Goal: Information Seeking & Learning: Learn about a topic

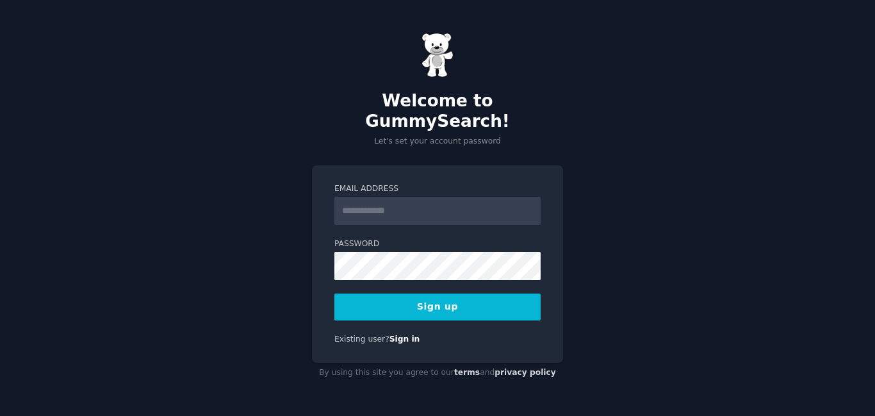
click at [427, 197] on input "Email Address" at bounding box center [438, 211] width 206 height 28
click at [421, 213] on input "Email Address" at bounding box center [438, 211] width 206 height 28
type input "**********"
click at [495, 302] on button "Sign up" at bounding box center [438, 307] width 206 height 27
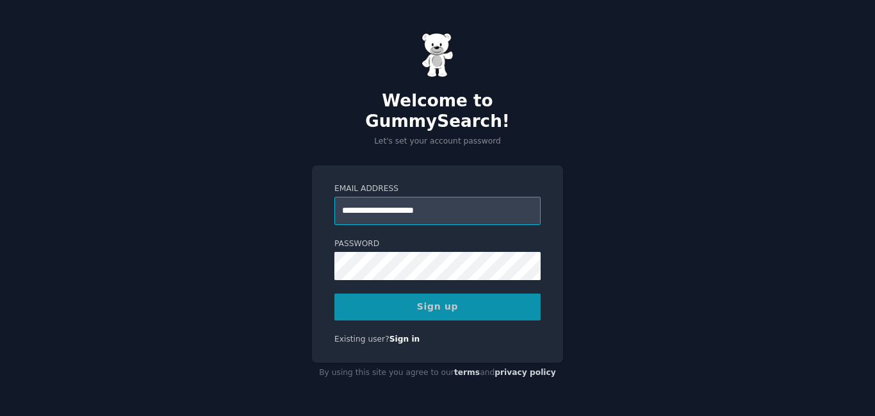
click at [424, 205] on input "**********" at bounding box center [438, 211] width 206 height 28
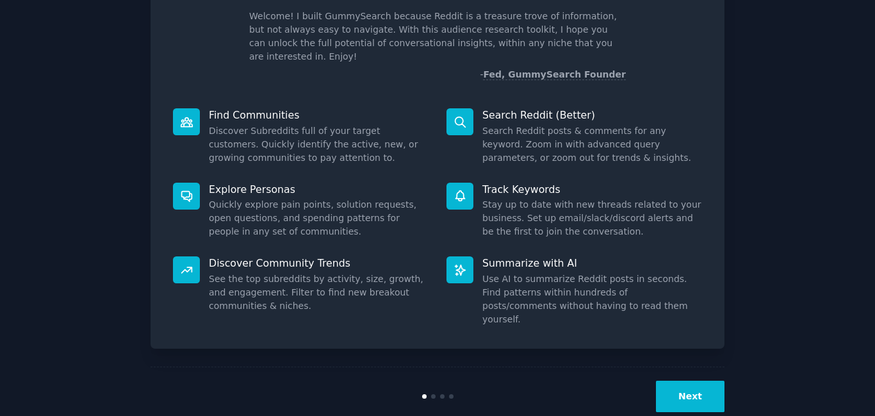
scroll to position [86, 0]
click at [701, 390] on div "Next" at bounding box center [438, 395] width 574 height 59
click at [690, 380] on button "Next" at bounding box center [690, 395] width 69 height 31
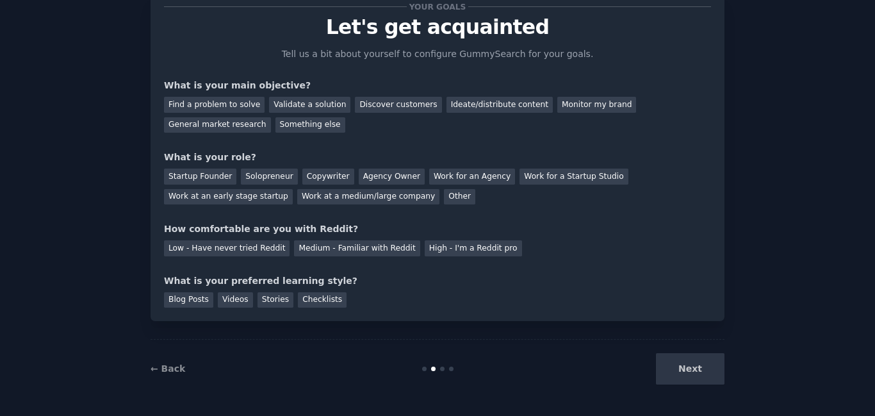
click at [690, 369] on div "Next" at bounding box center [629, 368] width 192 height 31
click at [214, 111] on div "Find a problem to solve" at bounding box center [214, 105] width 101 height 16
click at [376, 100] on div "Discover customers" at bounding box center [398, 105] width 87 height 16
click at [226, 100] on div "Find a problem to solve" at bounding box center [214, 105] width 101 height 16
click at [210, 168] on div "Startup Founder Solopreneur Copywriter Agency Owner Work for an Agency Work for…" at bounding box center [437, 184] width 547 height 40
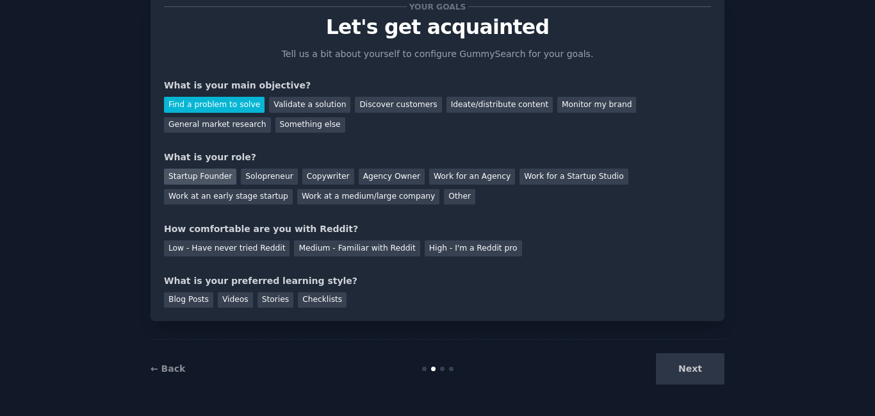
click at [211, 173] on div "Startup Founder" at bounding box center [200, 177] width 72 height 16
click at [233, 259] on div "Your goals Let's get acquainted Tell us a bit about yourself to configure Gummy…" at bounding box center [437, 156] width 547 height 301
click at [304, 251] on div "Medium - Familiar with Reddit" at bounding box center [357, 248] width 126 height 16
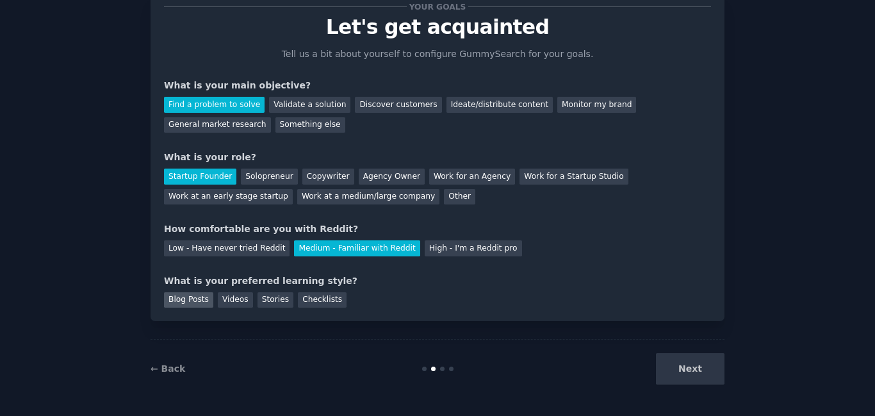
click at [193, 305] on div "Blog Posts" at bounding box center [188, 300] width 49 height 16
click at [665, 387] on div "← Back Next" at bounding box center [438, 368] width 574 height 59
click at [697, 351] on div "← Back Next" at bounding box center [438, 368] width 574 height 59
click at [699, 369] on button "Next" at bounding box center [690, 368] width 69 height 31
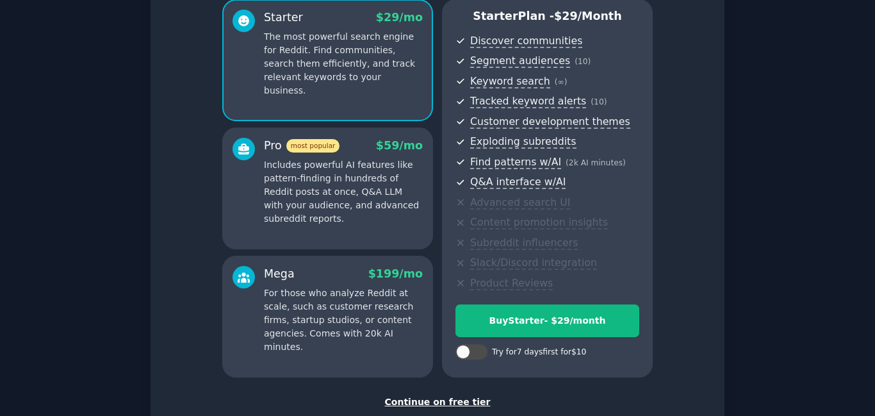
scroll to position [199, 0]
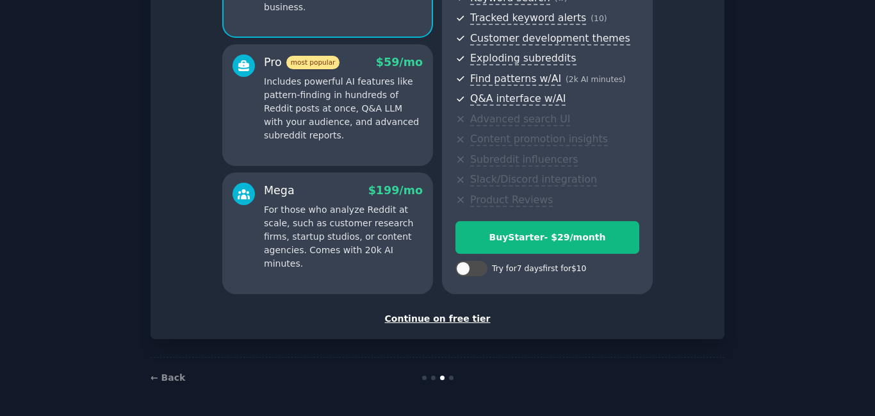
click at [465, 318] on div "Continue on free tier" at bounding box center [437, 318] width 547 height 13
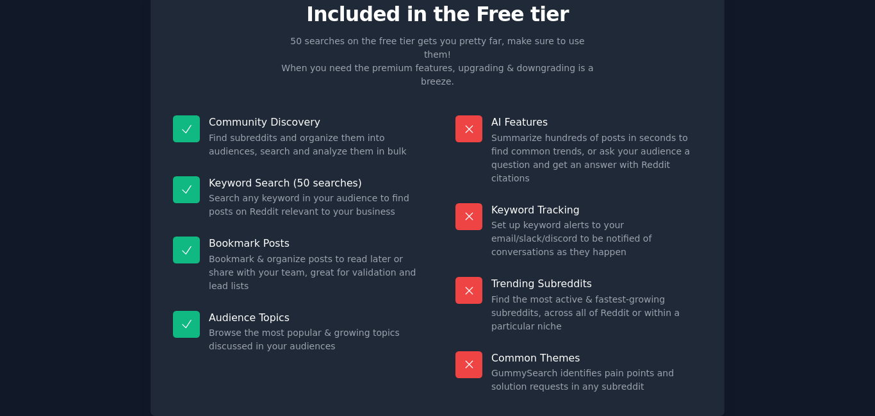
scroll to position [40, 0]
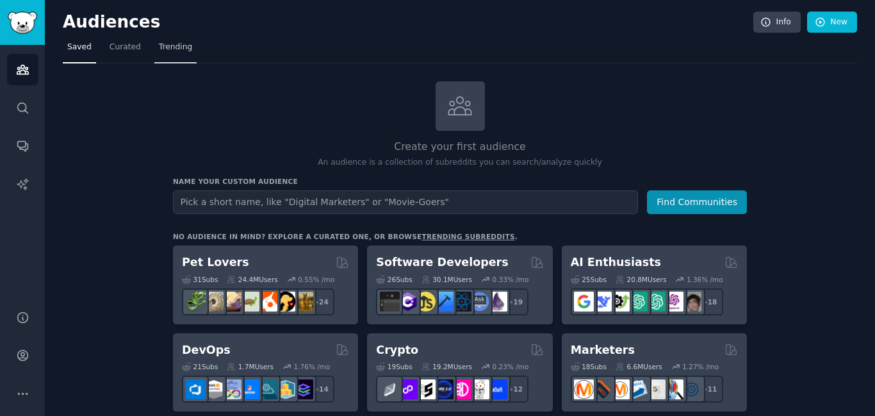
click at [170, 46] on span "Trending" at bounding box center [175, 48] width 33 height 12
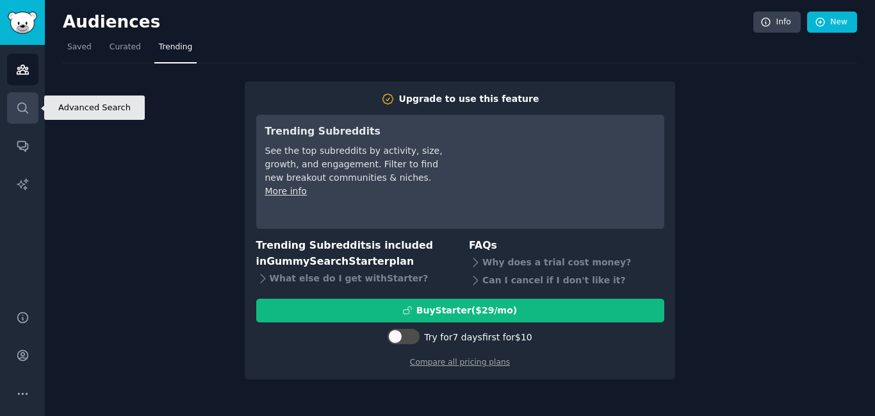
click at [31, 116] on link "Search" at bounding box center [22, 107] width 31 height 31
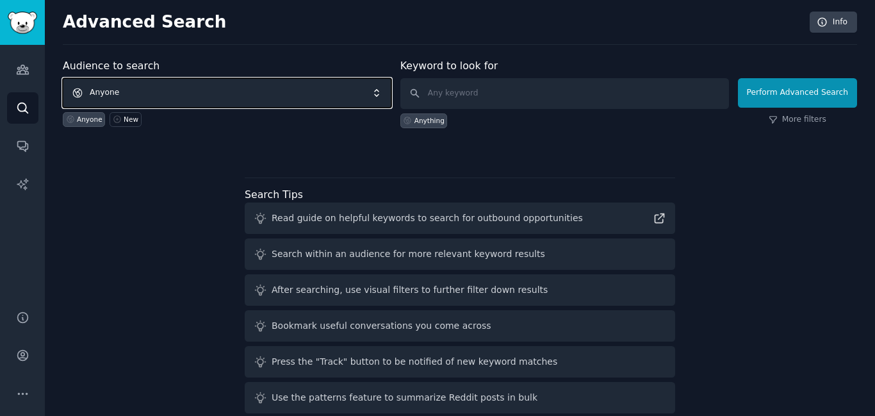
click at [206, 97] on span "Anyone" at bounding box center [227, 92] width 329 height 29
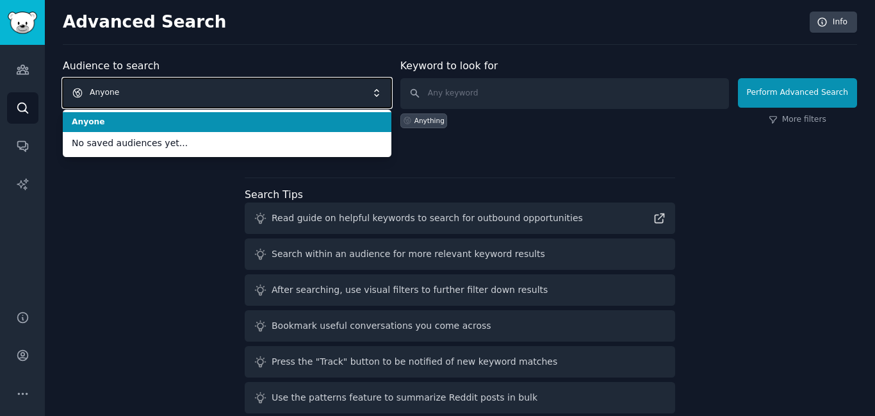
click at [206, 97] on span "Anyone" at bounding box center [227, 92] width 329 height 29
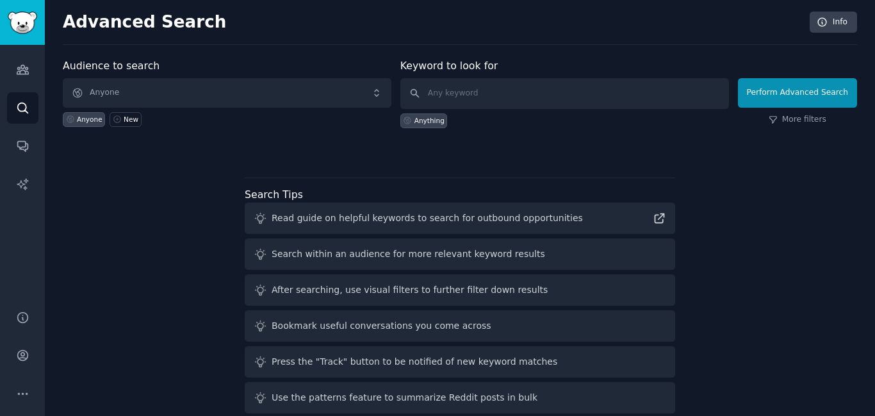
click at [495, 111] on div "Anything" at bounding box center [565, 118] width 329 height 19
click at [483, 101] on input "text" at bounding box center [565, 93] width 329 height 31
paste input "How do I..."
type input "How do I..."
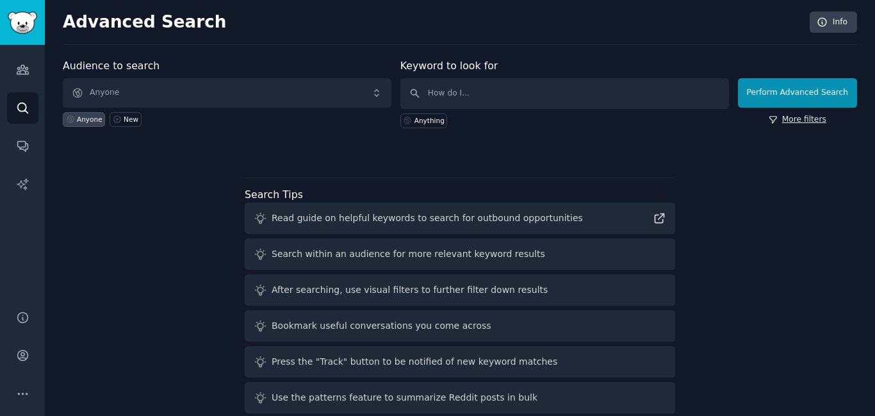
click at [797, 119] on link "More filters" at bounding box center [798, 120] width 58 height 12
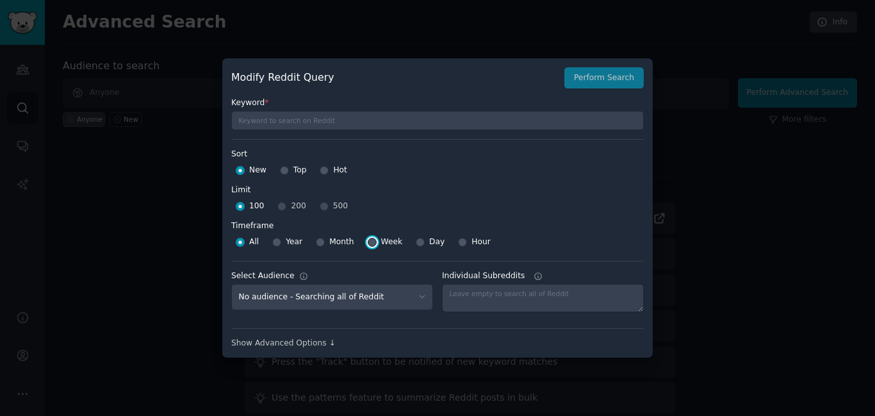
click at [368, 240] on input "Week" at bounding box center [372, 242] width 9 height 9
radio input "true"
click at [610, 77] on button "Perform Search" at bounding box center [604, 78] width 79 height 22
